Goal: Information Seeking & Learning: Understand process/instructions

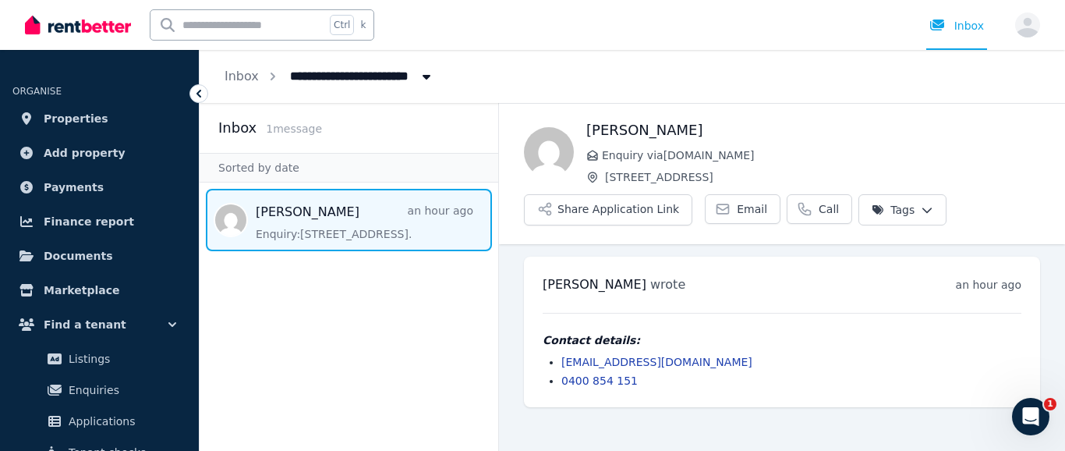
click at [304, 211] on span "Message list" at bounding box center [349, 220] width 299 height 62
click at [907, 207] on html "**********" at bounding box center [532, 225] width 1065 height 451
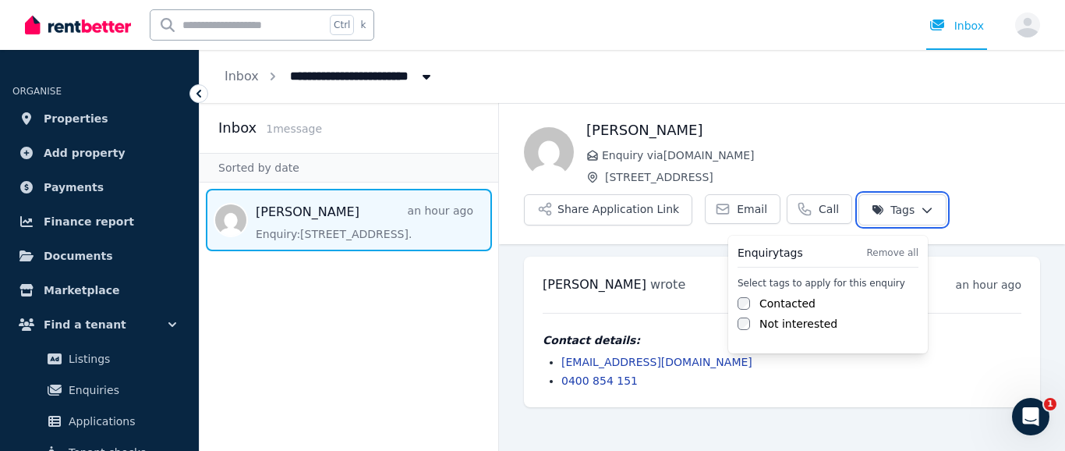
click at [907, 207] on html "**********" at bounding box center [532, 225] width 1065 height 451
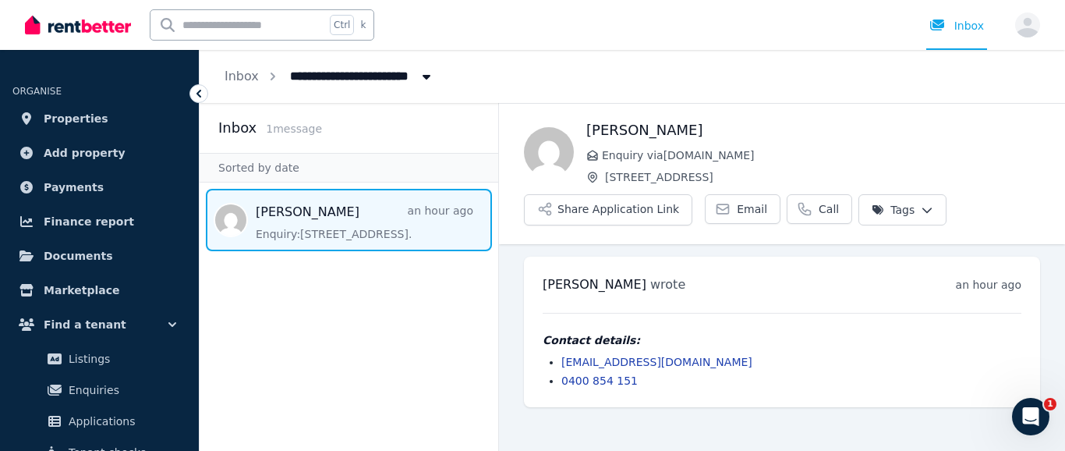
click at [423, 76] on icon "Breadcrumb" at bounding box center [427, 77] width 8 height 5
type input "**********"
click at [422, 73] on icon "Breadcrumb" at bounding box center [427, 76] width 16 height 12
click at [725, 207] on link "Email" at bounding box center [743, 209] width 76 height 30
click at [738, 206] on span "Email" at bounding box center [752, 209] width 30 height 16
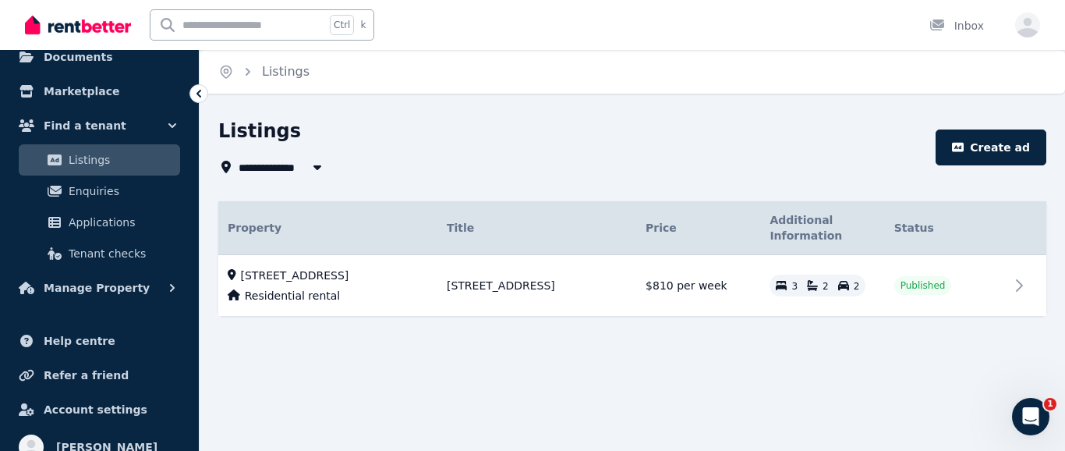
scroll to position [217, 0]
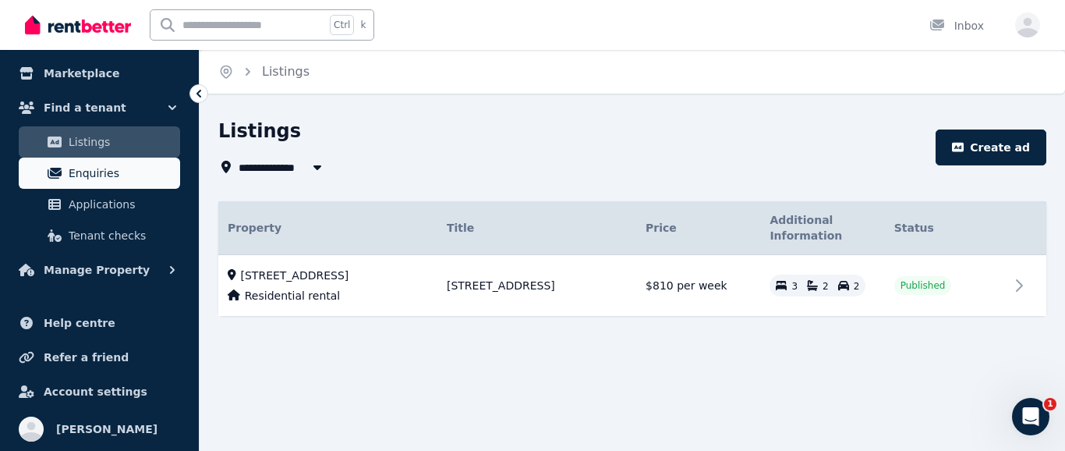
click at [96, 169] on span "Enquiries" at bounding box center [121, 173] width 105 height 19
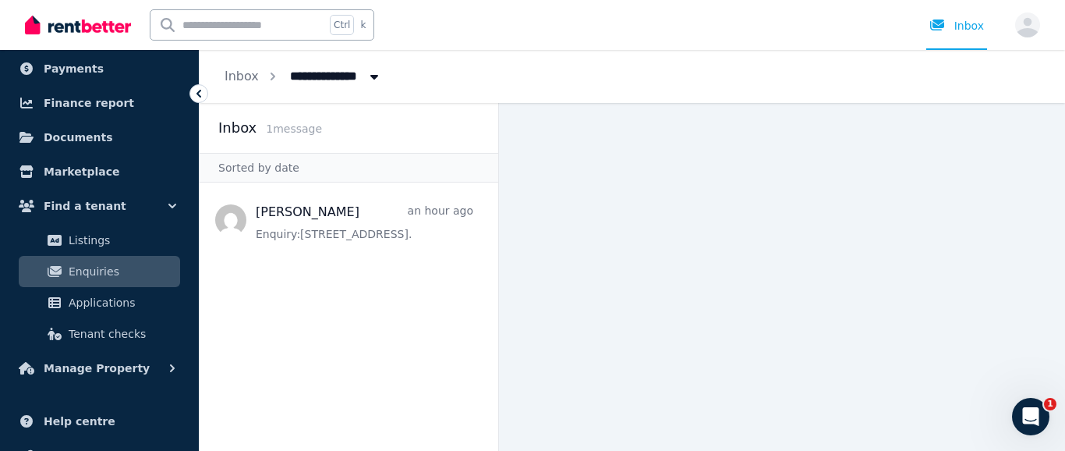
scroll to position [156, 0]
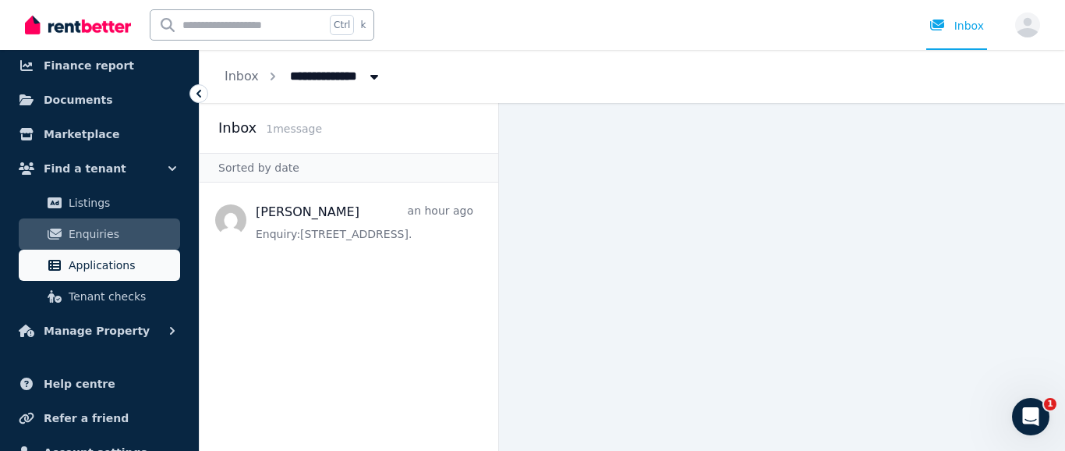
click at [105, 264] on span "Applications" at bounding box center [121, 265] width 105 height 19
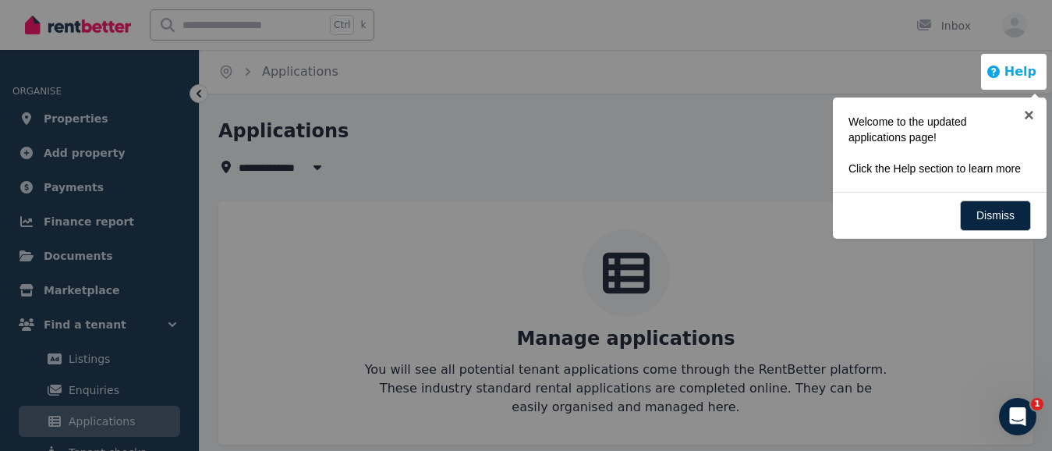
click at [1018, 69] on button "Help" at bounding box center [1011, 71] width 51 height 19
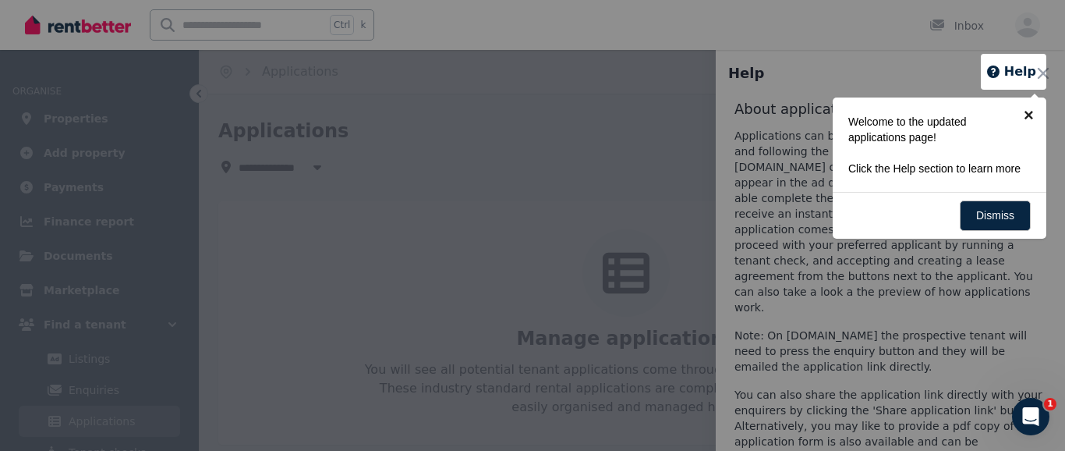
click at [1027, 112] on link "×" at bounding box center [1028, 114] width 35 height 35
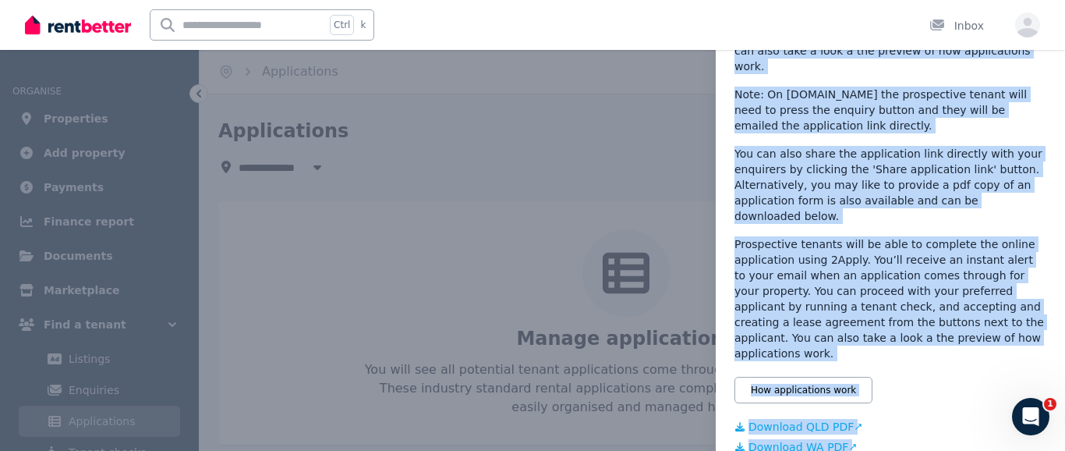
scroll to position [270, 0]
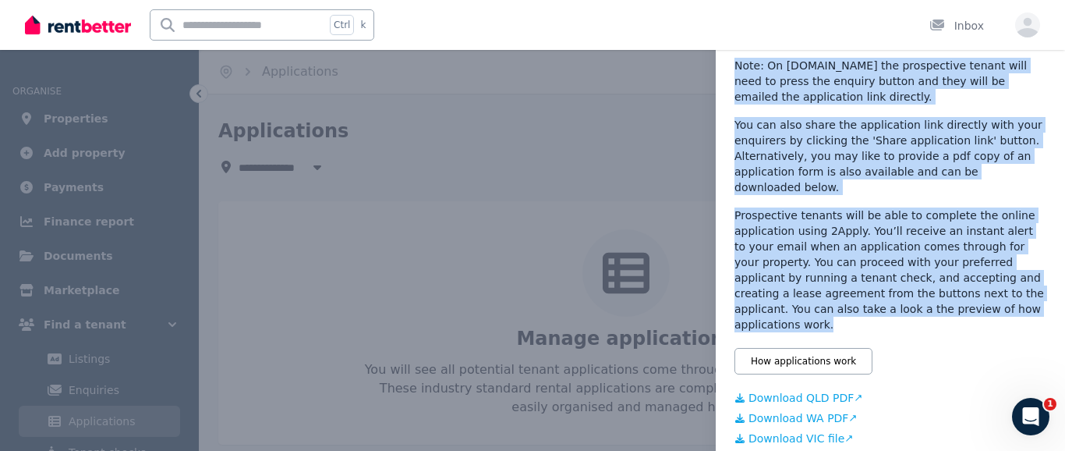
drag, startPoint x: 735, startPoint y: 134, endPoint x: 970, endPoint y: 277, distance: 274.7
click at [970, 277] on div "About applications Applications can be submitted electronically by clicking and…" at bounding box center [891, 163] width 312 height 667
copy div "Applications can be submitted electronically by clicking and following the appl…"
click at [810, 390] on link "Download QLD PDF" at bounding box center [891, 398] width 312 height 16
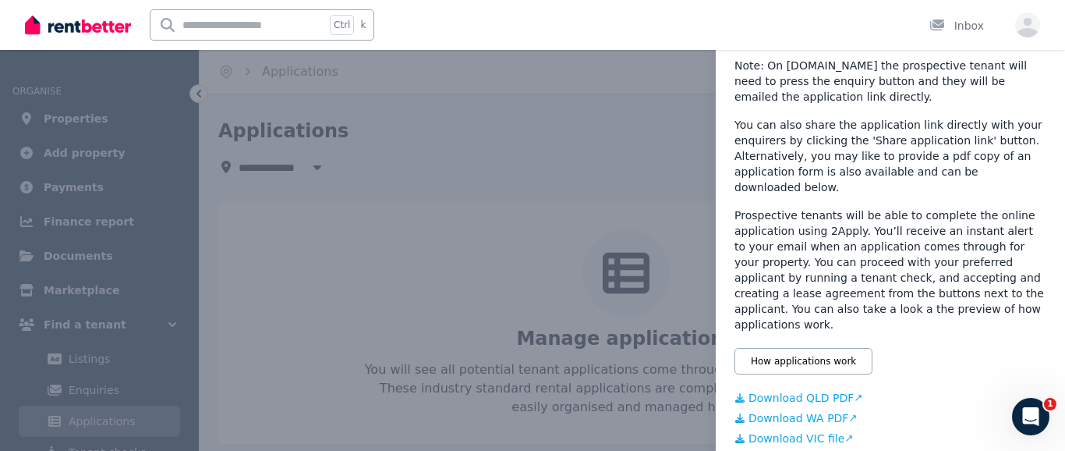
click at [940, 348] on div "How applications work" at bounding box center [891, 361] width 312 height 27
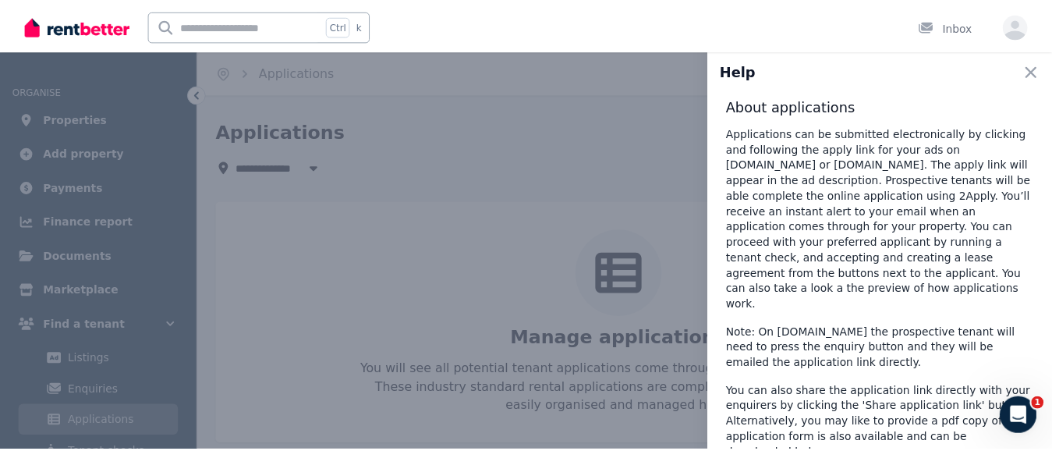
scroll to position [0, 0]
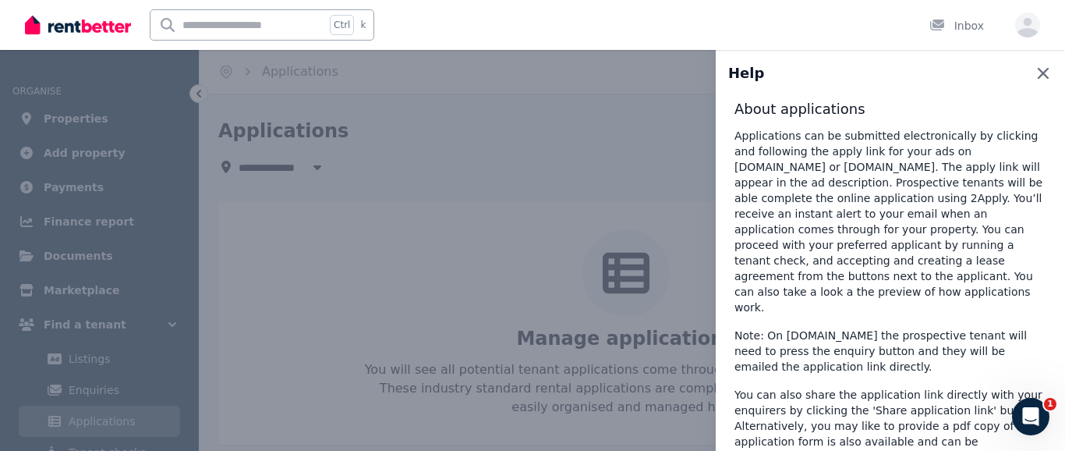
click at [1034, 69] on icon "button" at bounding box center [1043, 73] width 19 height 19
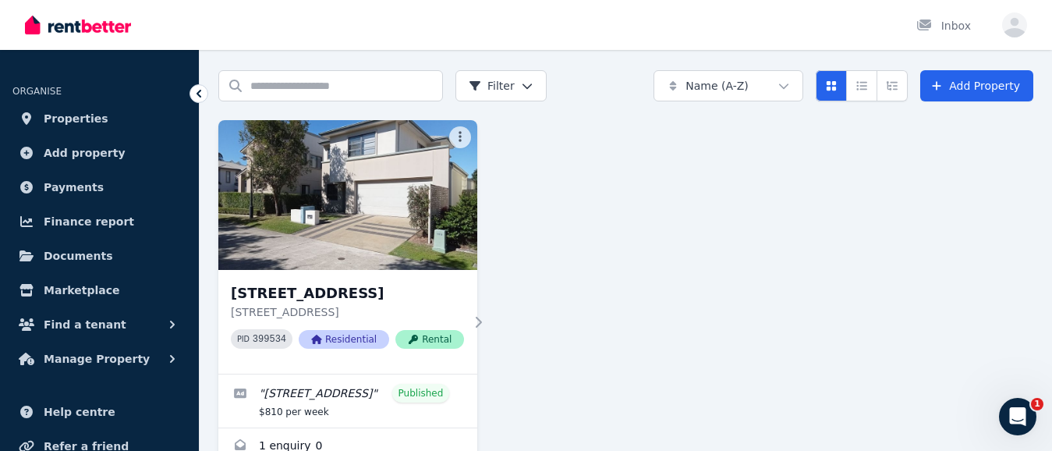
scroll to position [104, 0]
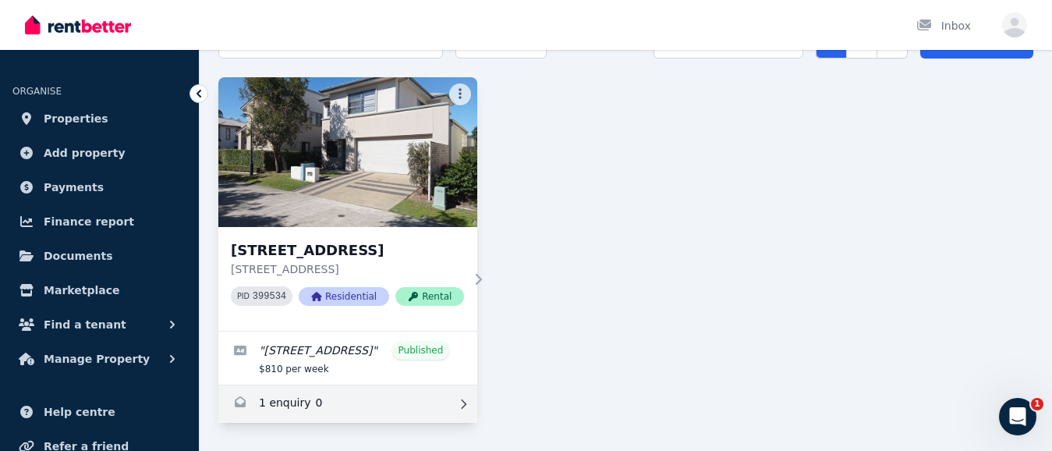
click at [460, 402] on icon at bounding box center [463, 403] width 16 height 11
click at [466, 402] on icon at bounding box center [464, 403] width 5 height 9
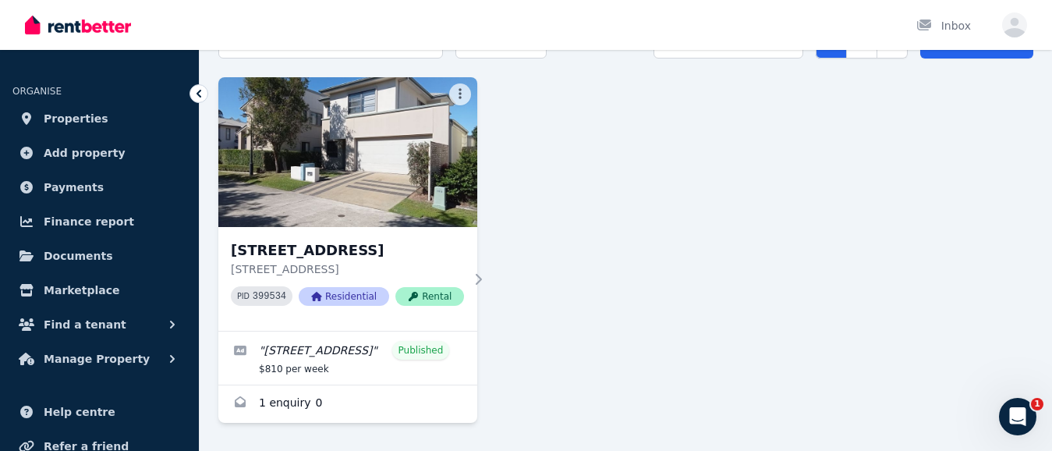
scroll to position [0, 0]
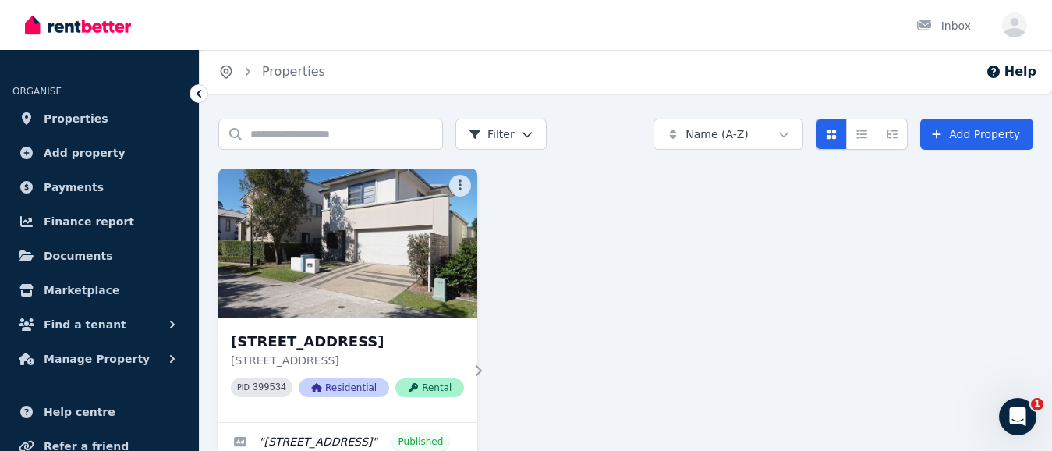
click at [225, 69] on icon "Breadcrumb" at bounding box center [227, 71] width 4 height 4
click at [59, 26] on img at bounding box center [78, 24] width 106 height 23
click at [832, 132] on icon "Card view" at bounding box center [831, 133] width 9 height 9
click at [834, 128] on button "Card view" at bounding box center [831, 134] width 31 height 31
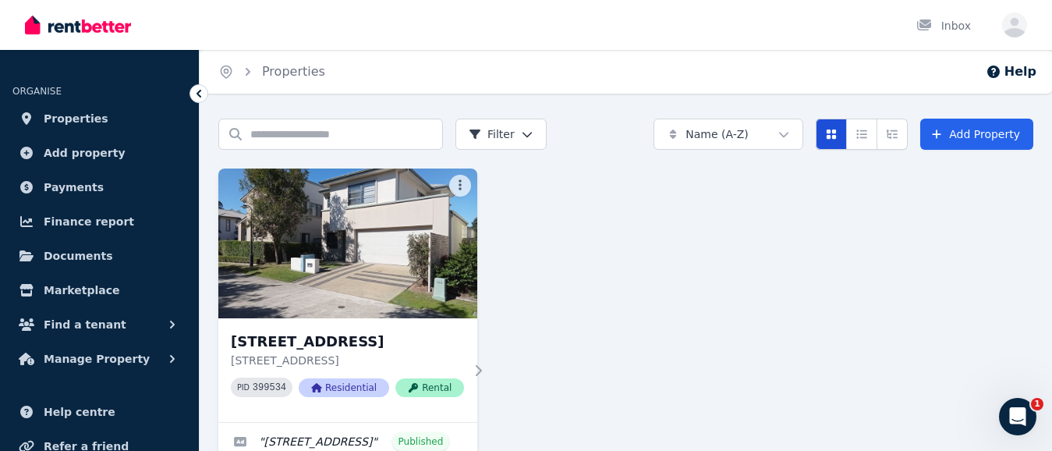
click at [834, 128] on button "Card view" at bounding box center [831, 134] width 31 height 31
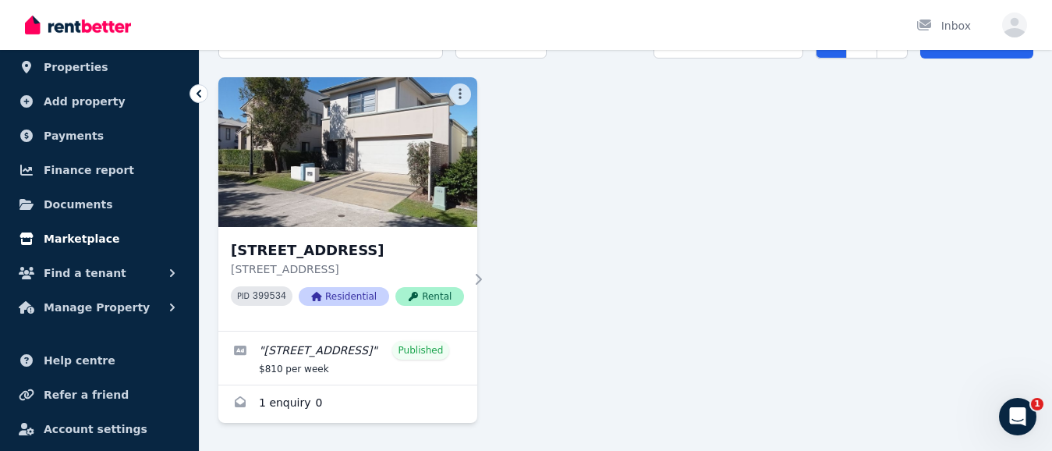
scroll to position [89, 0]
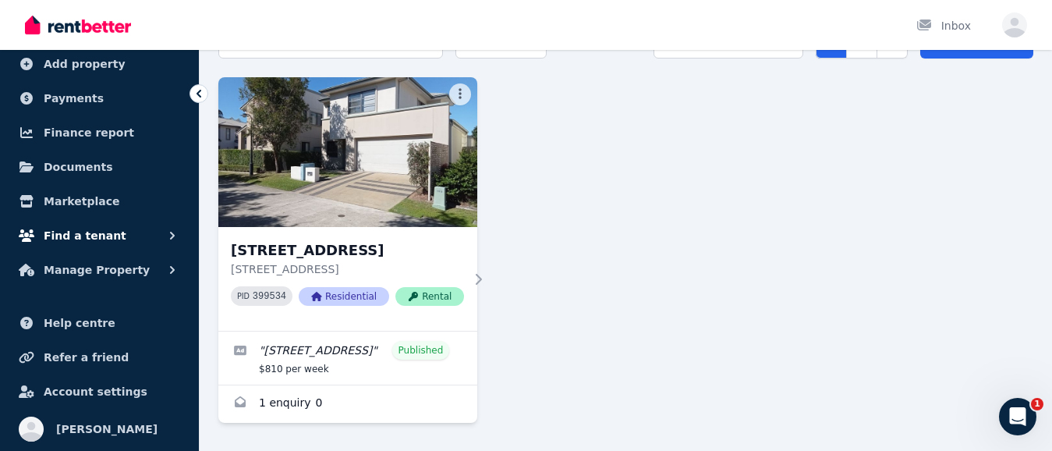
click at [87, 232] on span "Find a tenant" at bounding box center [85, 235] width 83 height 19
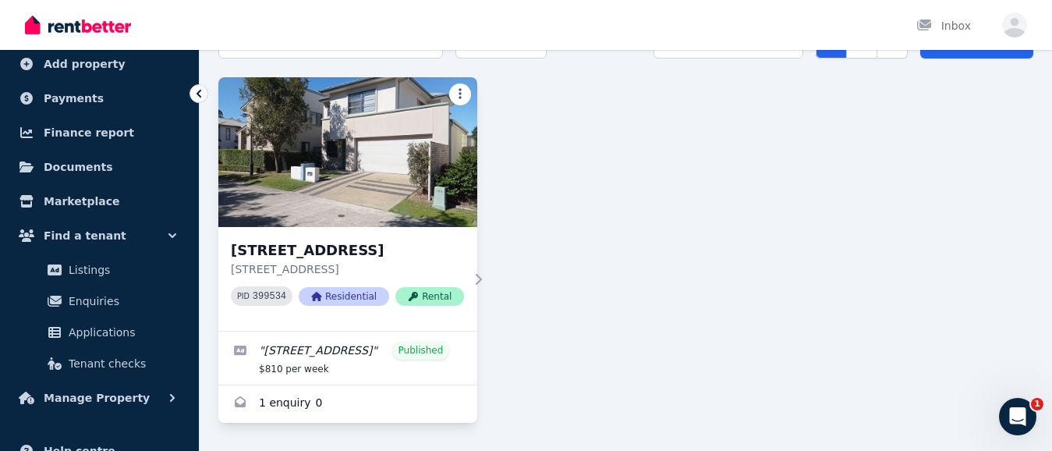
click at [459, 79] on html "Open main menu Inbox Open user menu ORGANISE Properties Add property Payments F…" at bounding box center [526, 134] width 1052 height 451
click at [627, 222] on html "Open main menu Inbox Open user menu ORGANISE Properties Add property Payments F…" at bounding box center [526, 134] width 1052 height 451
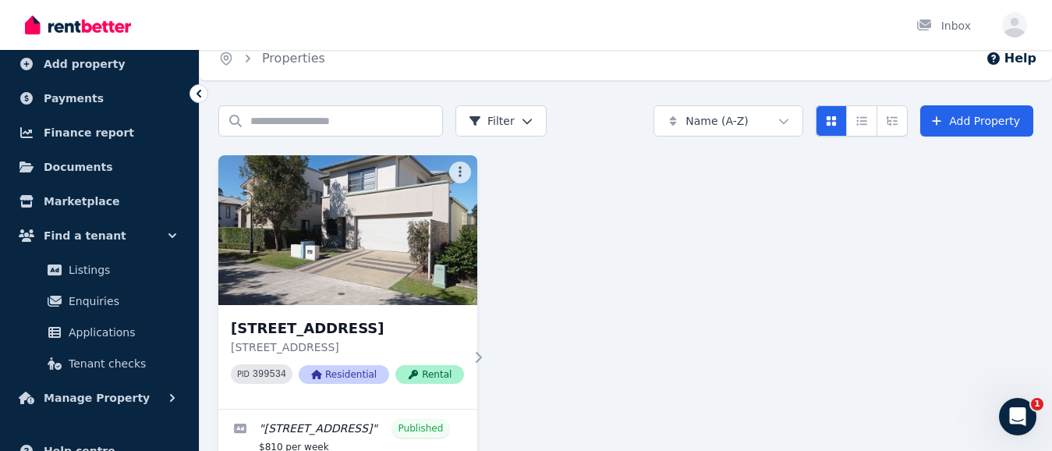
scroll to position [0, 0]
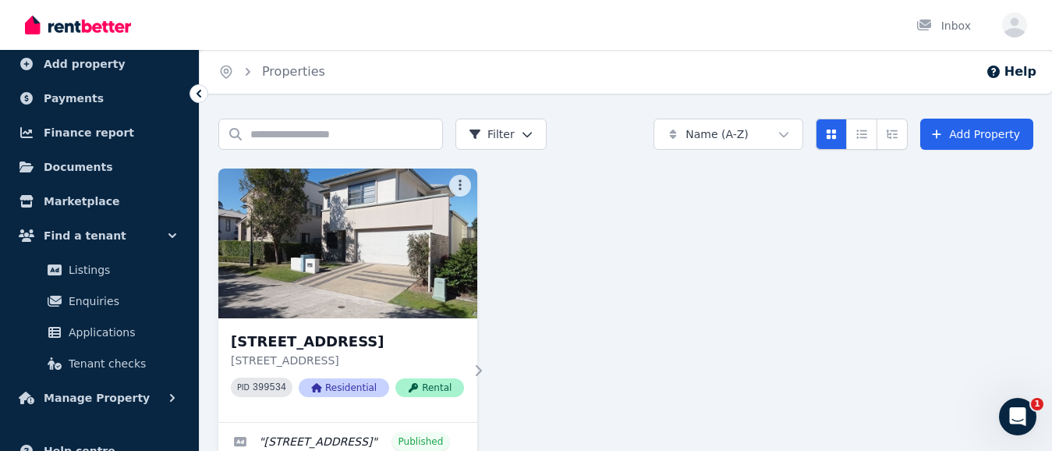
click at [783, 264] on div "75/1 Celestial Ct, Carina 75/1 Celestial Ct, Carina QLD 4152 PID 399534 Residen…" at bounding box center [625, 340] width 815 height 345
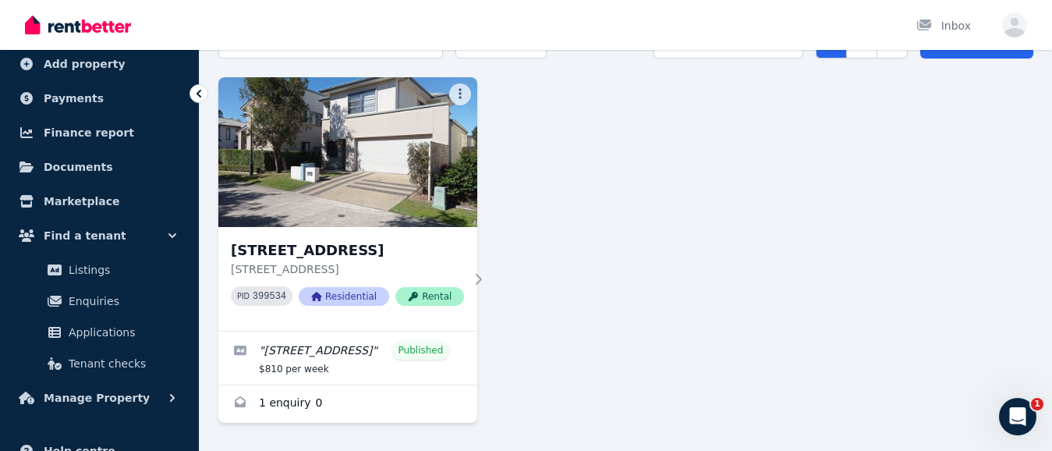
scroll to position [104, 0]
